Goal: Transaction & Acquisition: Obtain resource

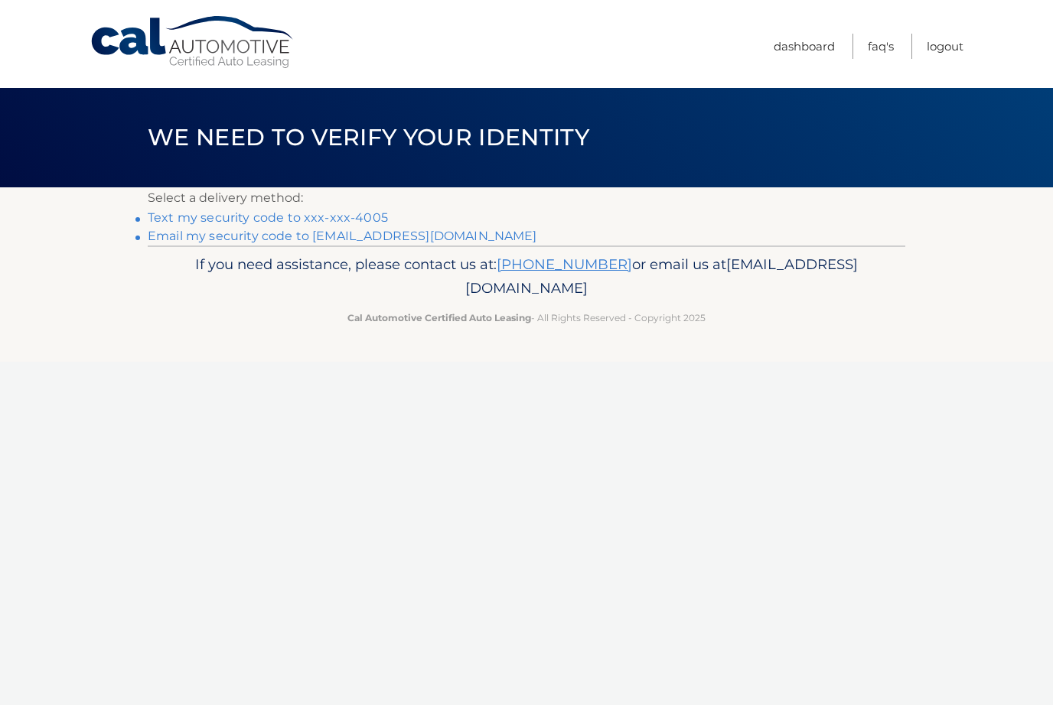
click at [174, 216] on link "Text my security code to xxx-xxx-4005" at bounding box center [268, 217] width 240 height 15
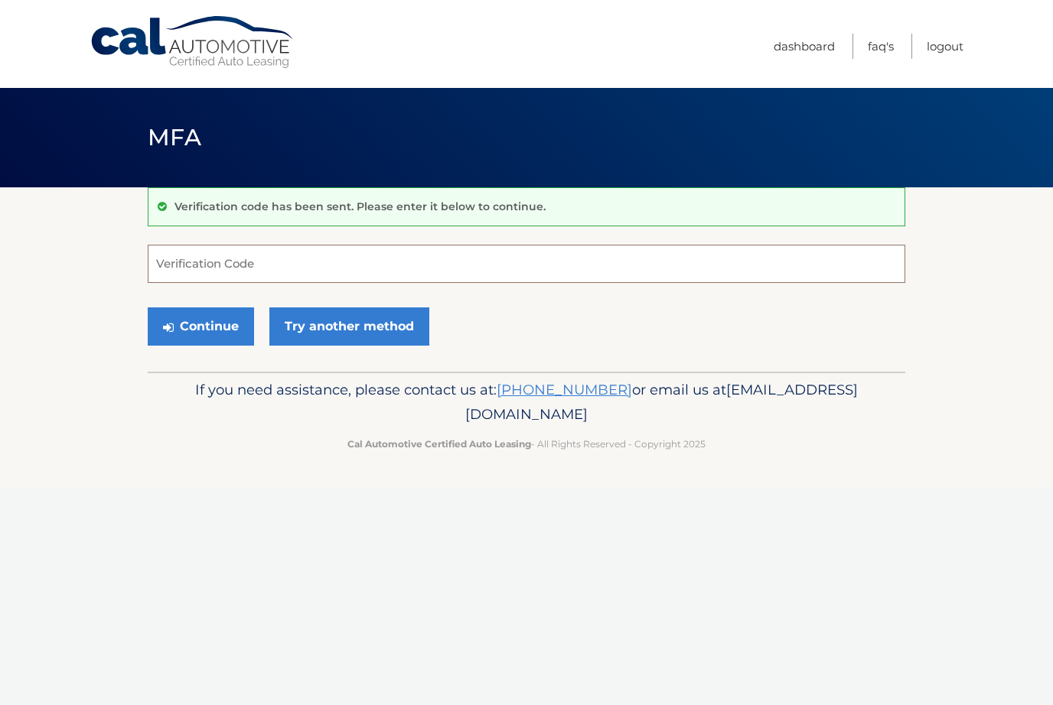
click at [174, 272] on input "Verification Code" at bounding box center [526, 264] width 757 height 38
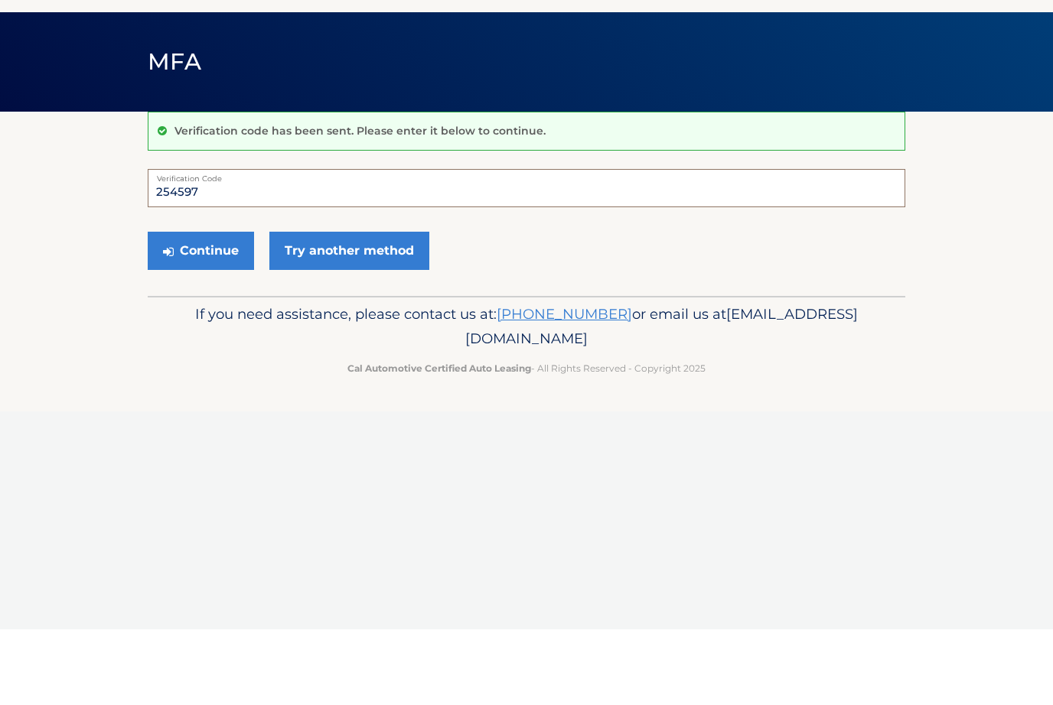
type input "254597"
click at [197, 308] on button "Continue" at bounding box center [201, 327] width 106 height 38
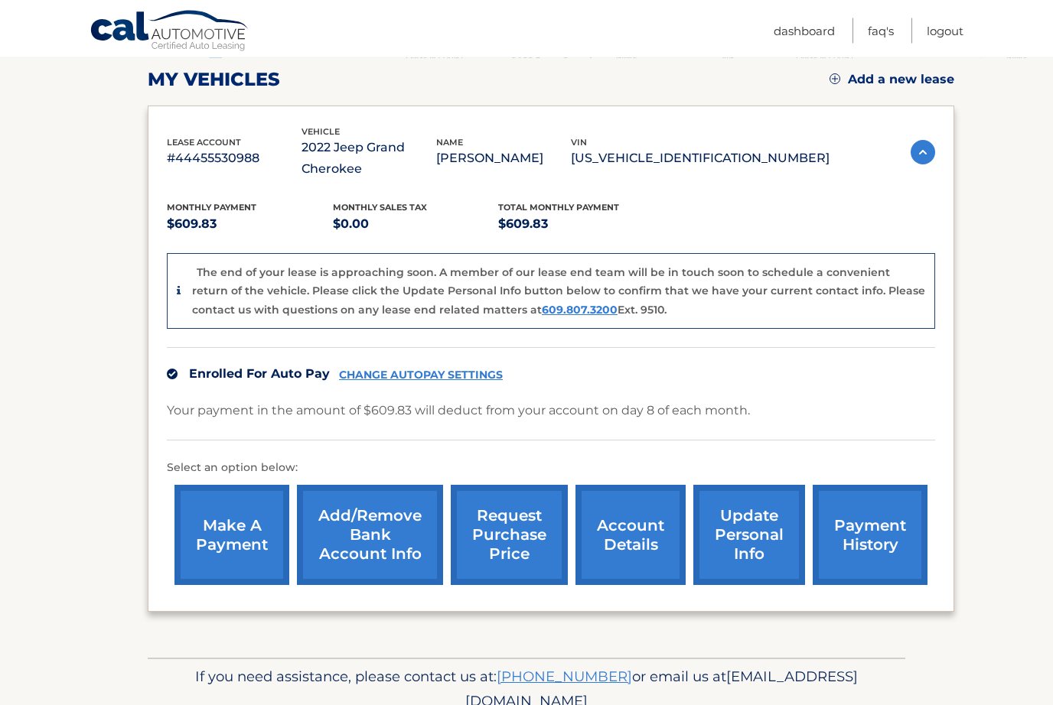
scroll to position [225, 0]
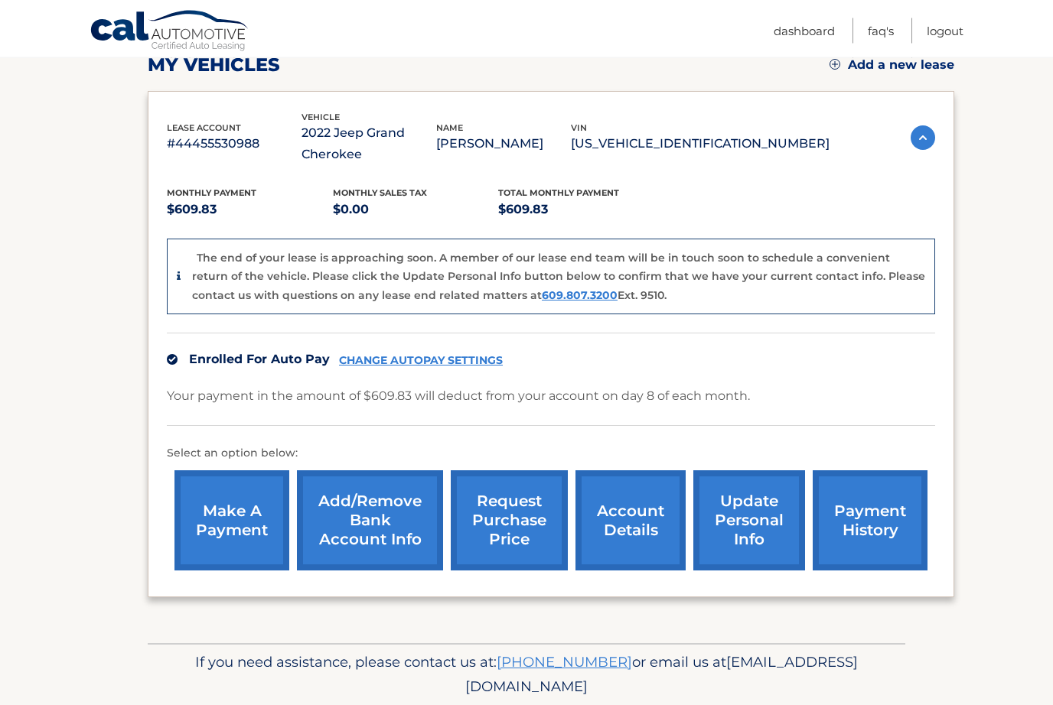
click at [623, 519] on link "account details" at bounding box center [630, 521] width 110 height 100
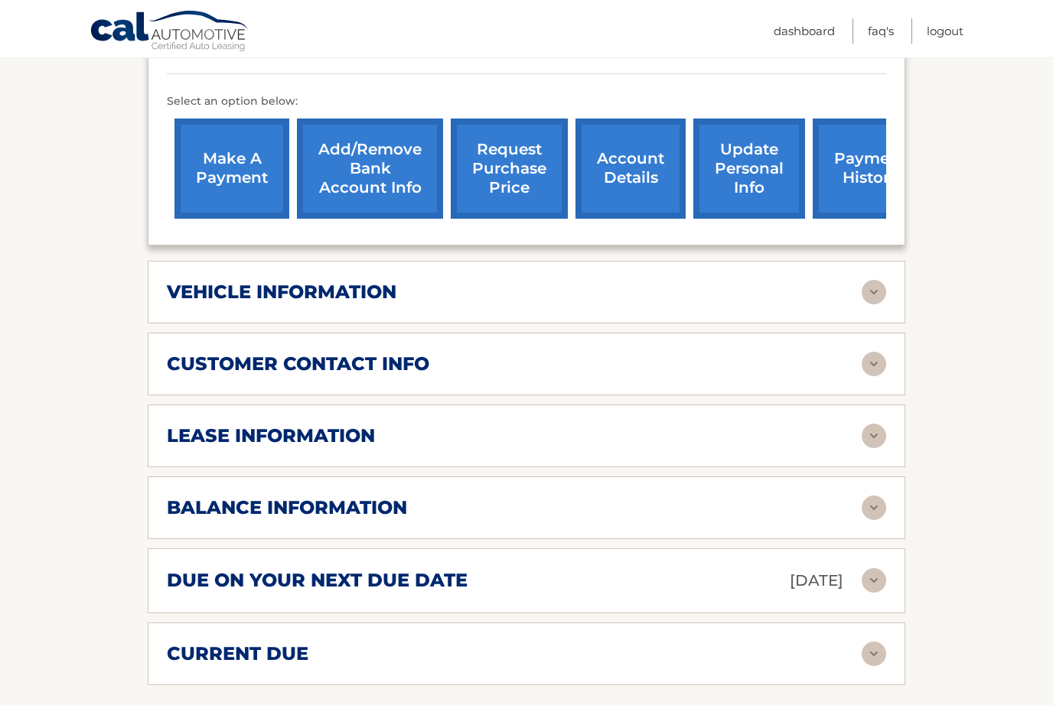
scroll to position [506, 0]
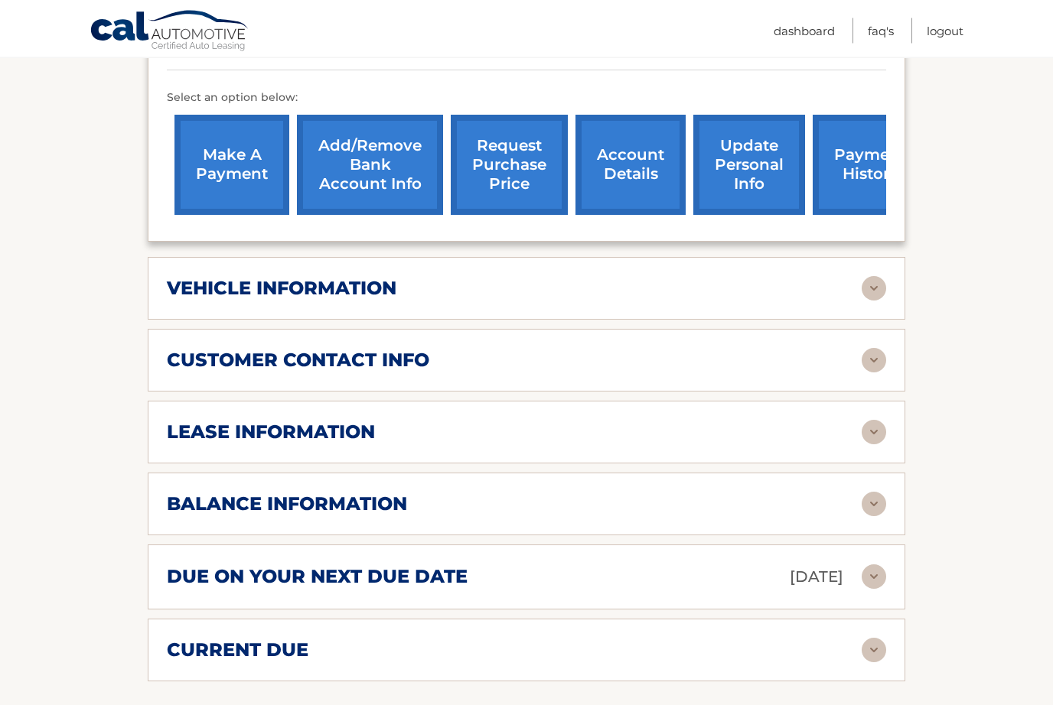
click at [877, 432] on img at bounding box center [873, 433] width 24 height 24
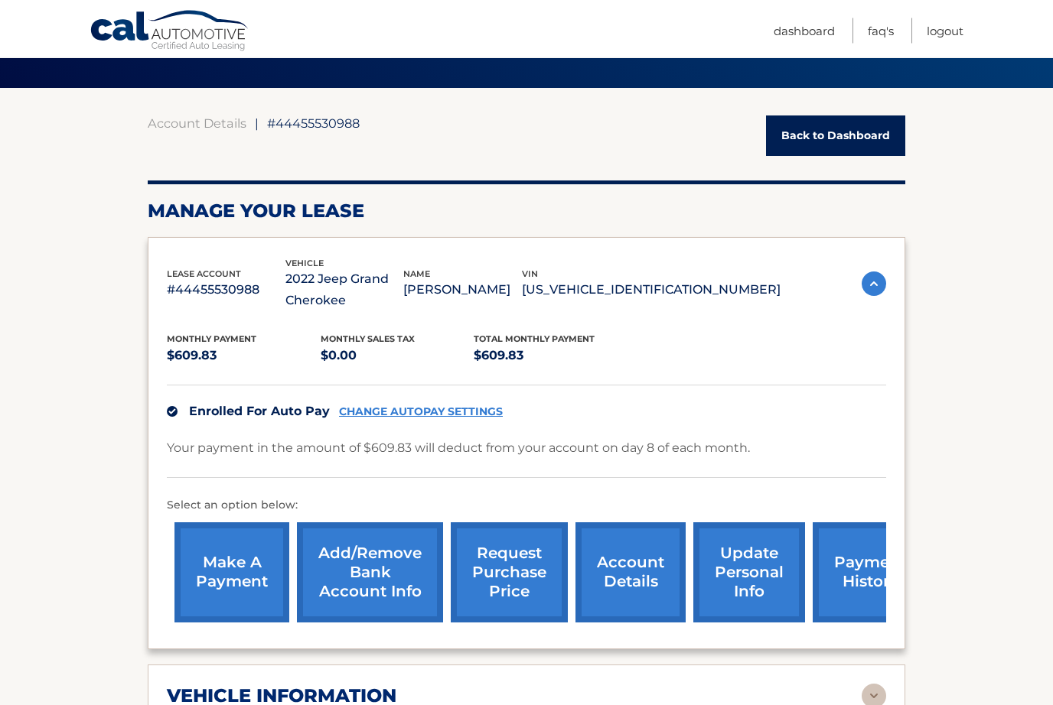
scroll to position [102, 0]
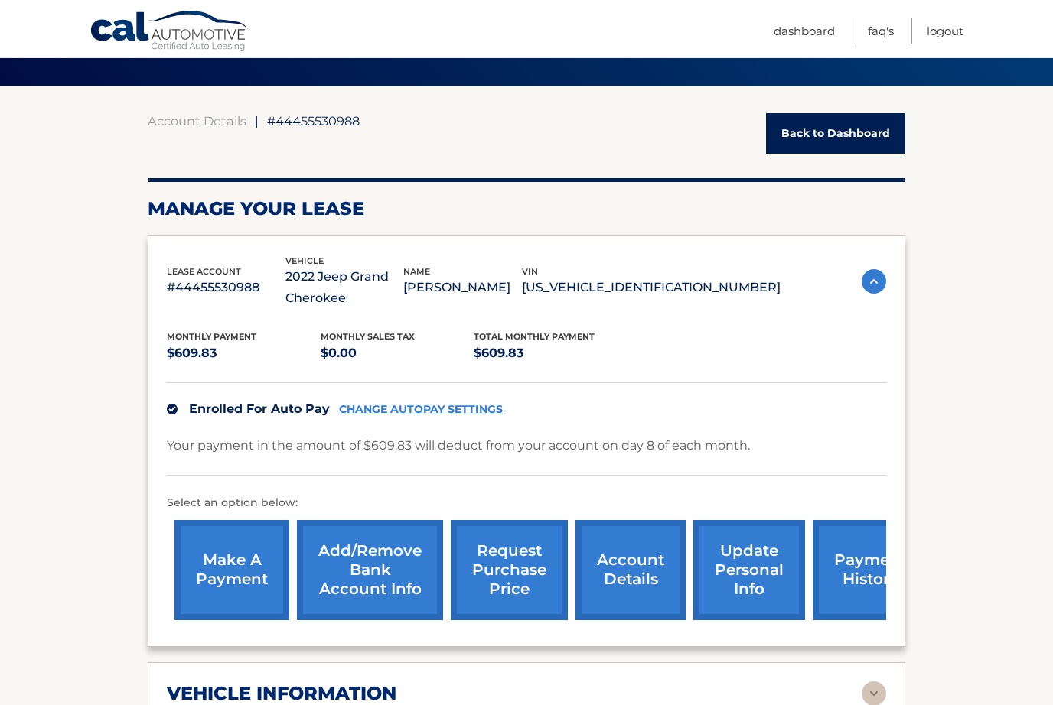
click at [511, 571] on link "request purchase price" at bounding box center [509, 570] width 117 height 100
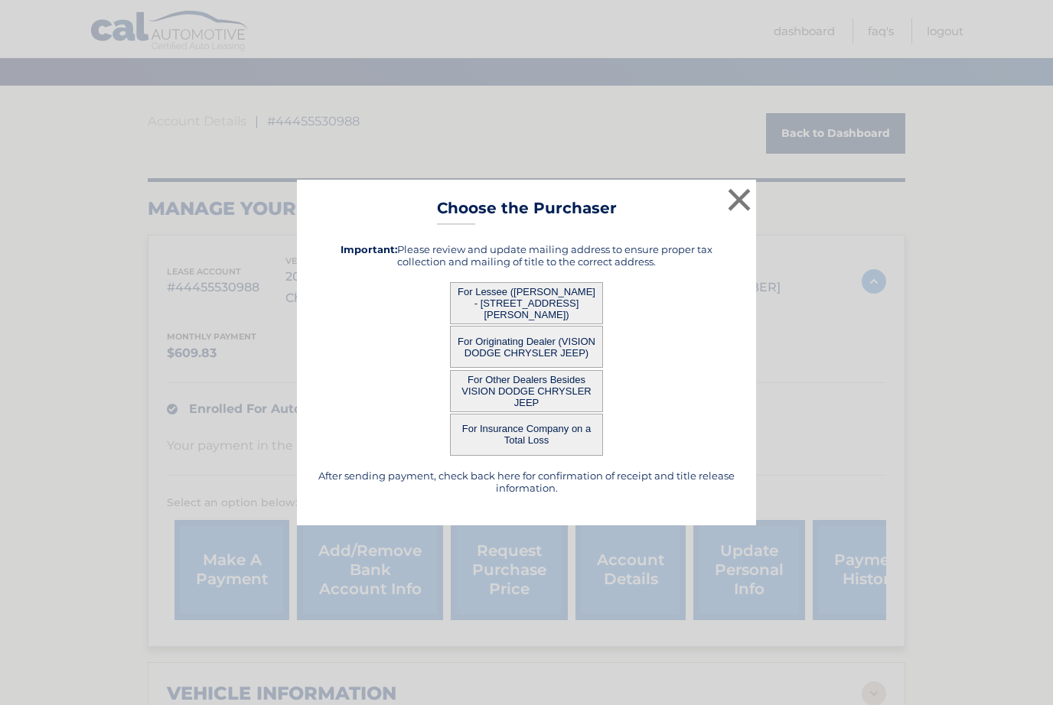
click at [530, 323] on button "For Lessee ([PERSON_NAME] - [STREET_ADDRESS][PERSON_NAME])" at bounding box center [526, 303] width 153 height 42
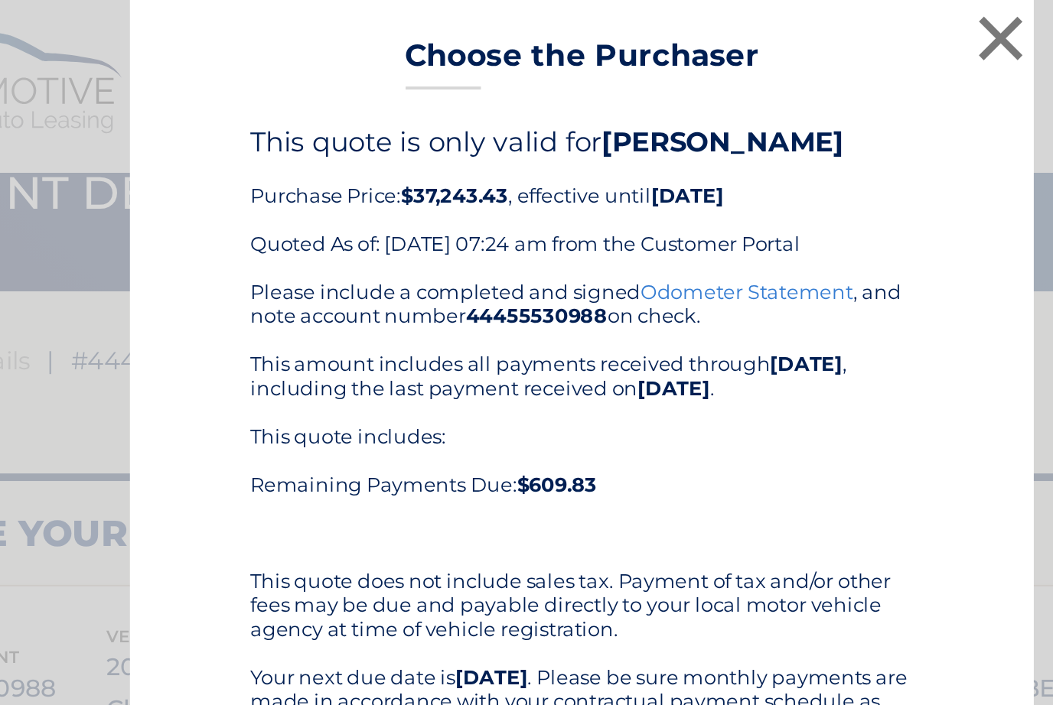
scroll to position [0, 0]
click at [556, 150] on link "Odometer Statement" at bounding box center [610, 148] width 108 height 12
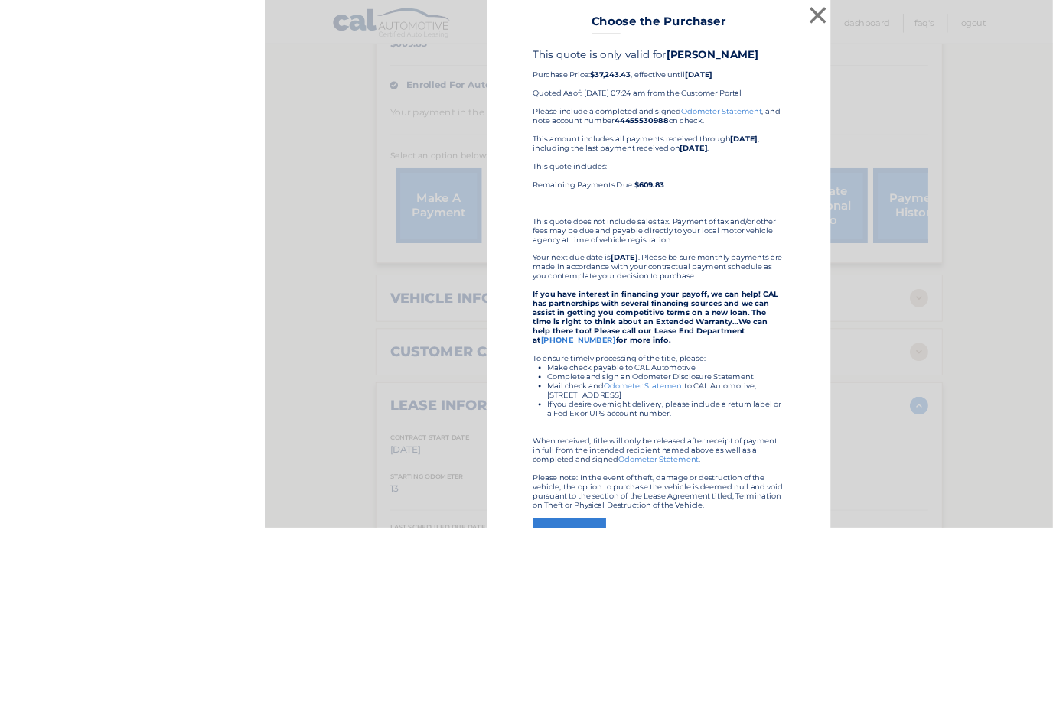
scroll to position [685, 0]
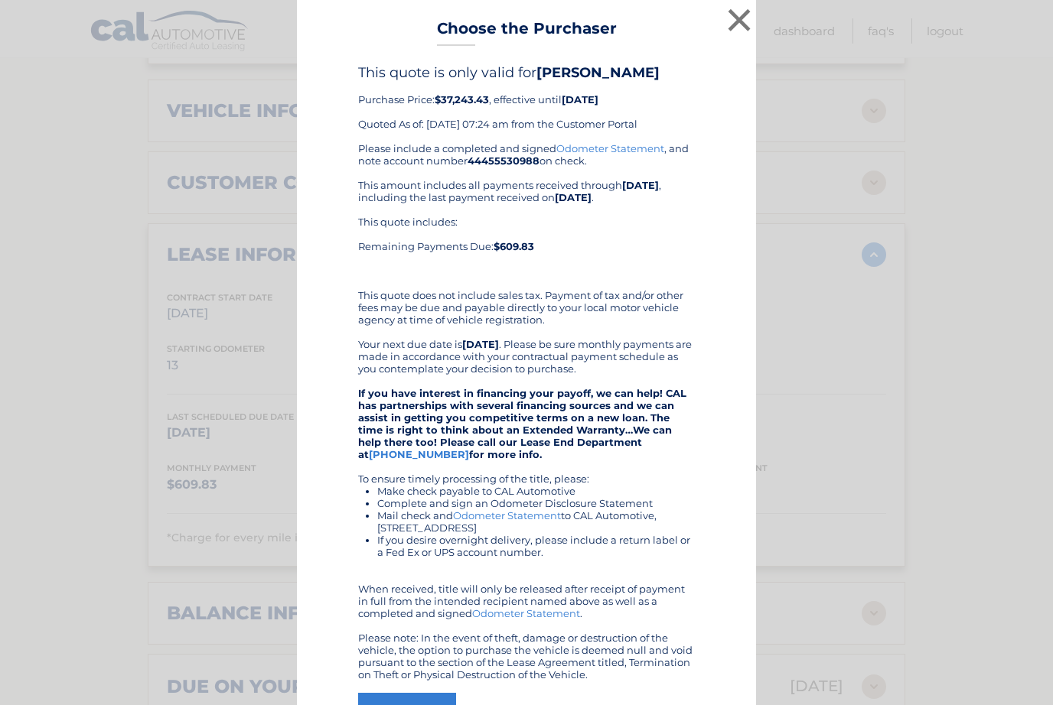
click at [749, 25] on button "×" at bounding box center [739, 20] width 31 height 31
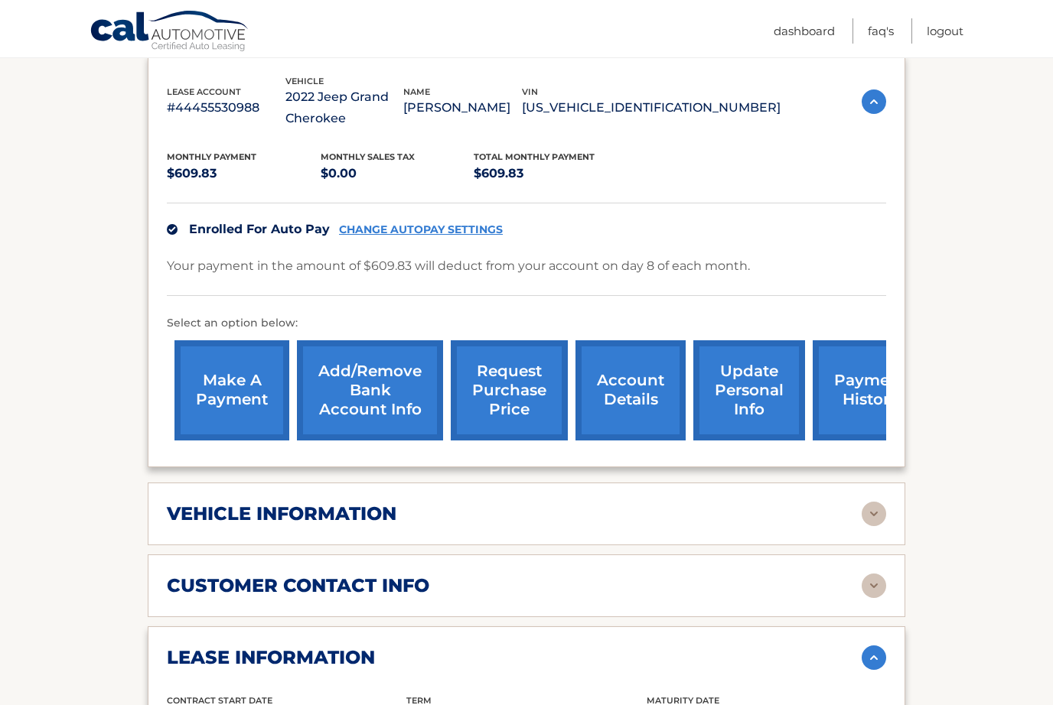
scroll to position [0, 0]
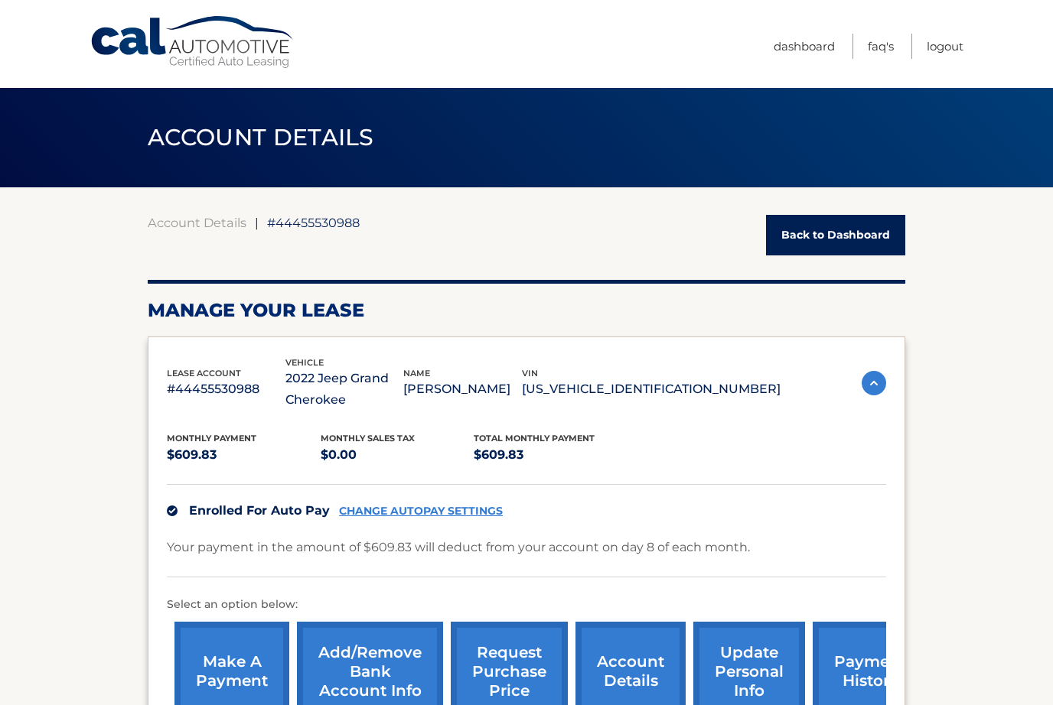
click at [827, 232] on link "Back to Dashboard" at bounding box center [835, 235] width 139 height 41
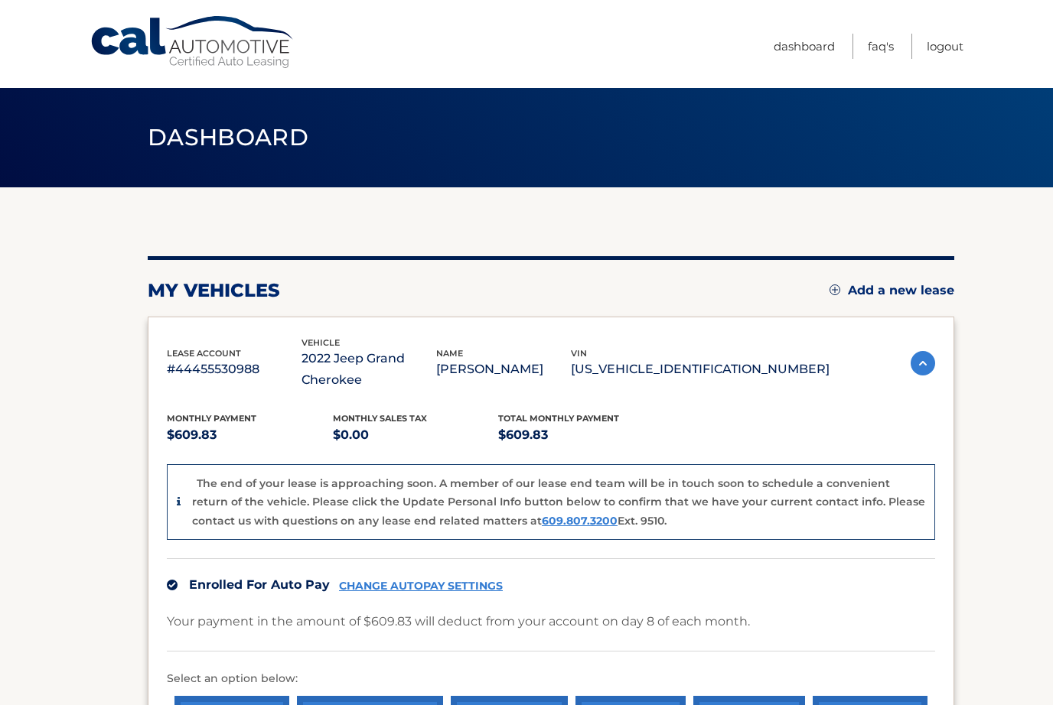
click at [947, 52] on link "Logout" at bounding box center [944, 46] width 37 height 25
